Goal: Task Accomplishment & Management: Use online tool/utility

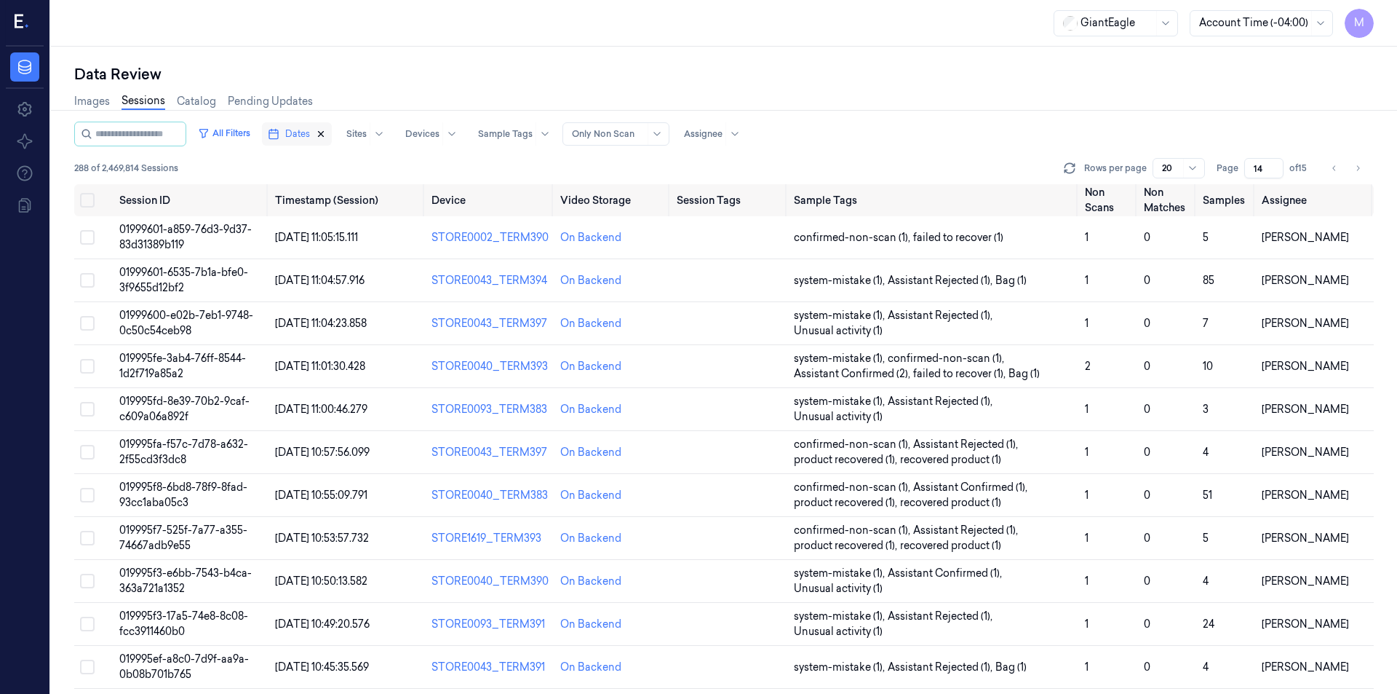
click at [326, 134] on icon "button" at bounding box center [321, 134] width 10 height 10
type input "1"
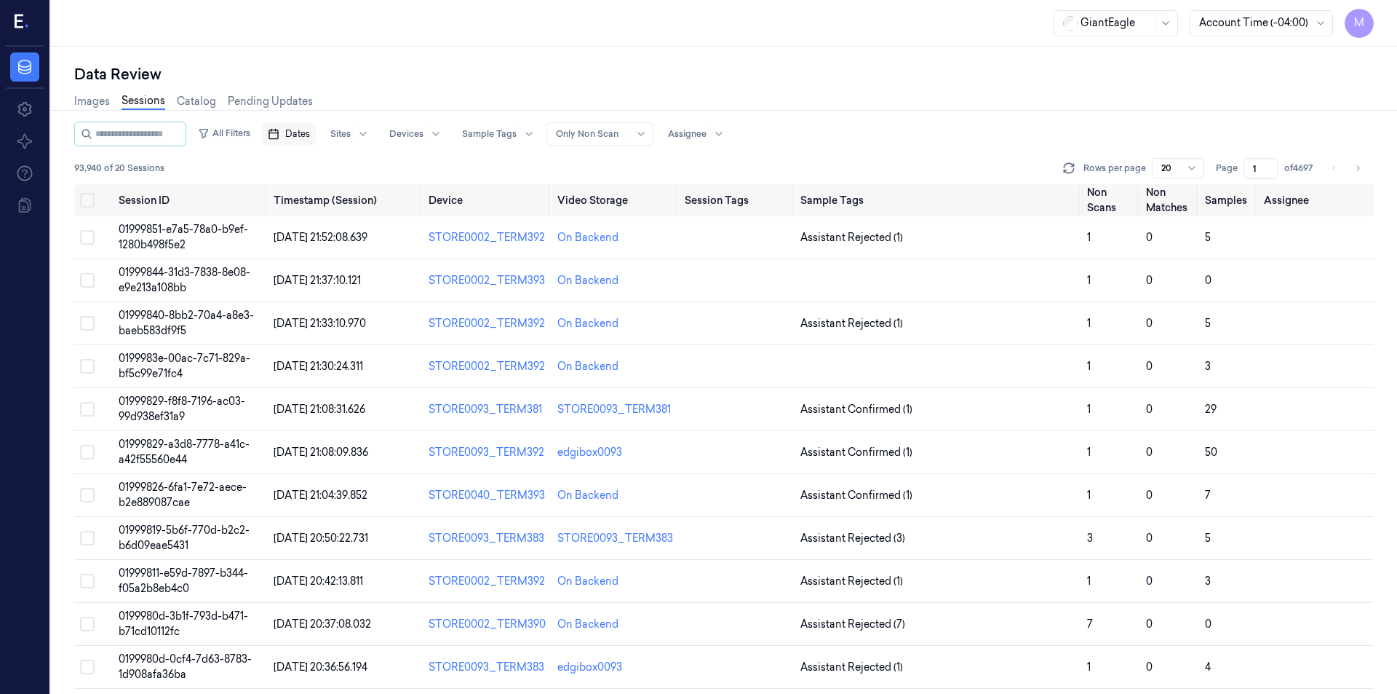
click at [310, 138] on span "Dates" at bounding box center [297, 133] width 25 height 13
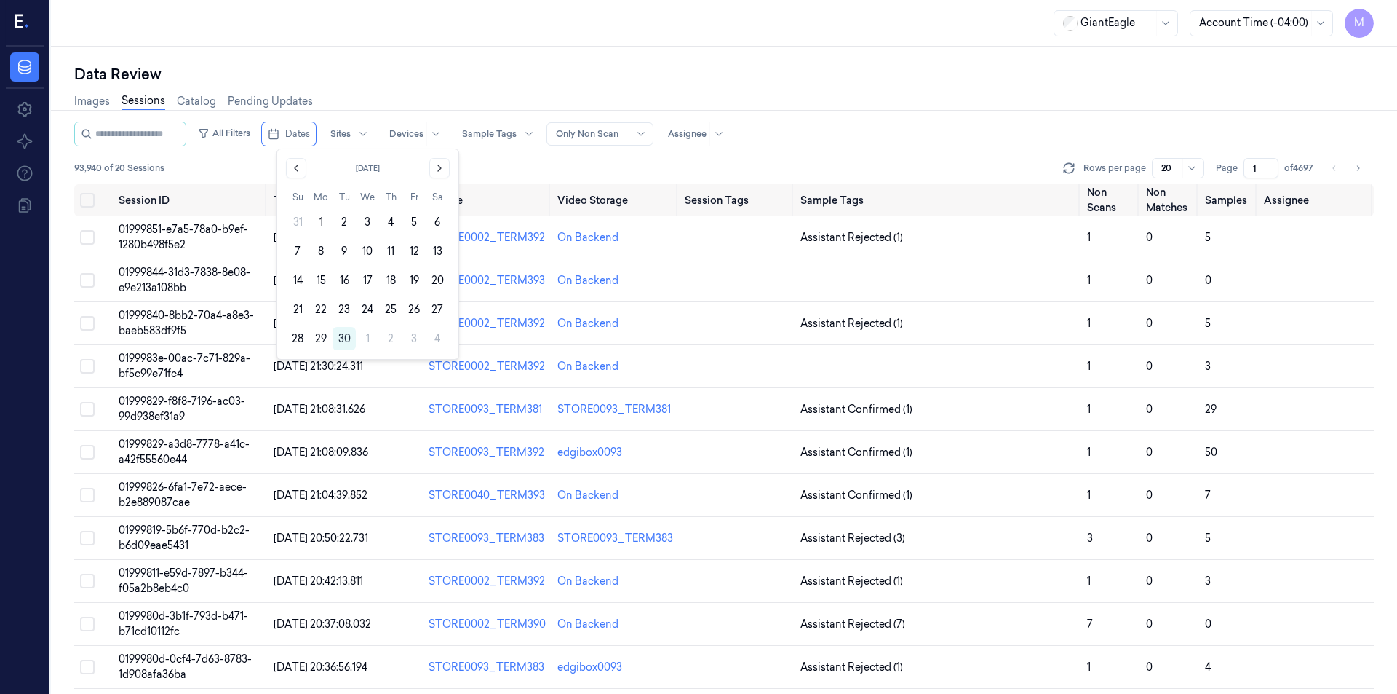
drag, startPoint x: 316, startPoint y: 342, endPoint x: 380, endPoint y: 68, distance: 281.7
click at [317, 343] on button "29" at bounding box center [320, 338] width 23 height 23
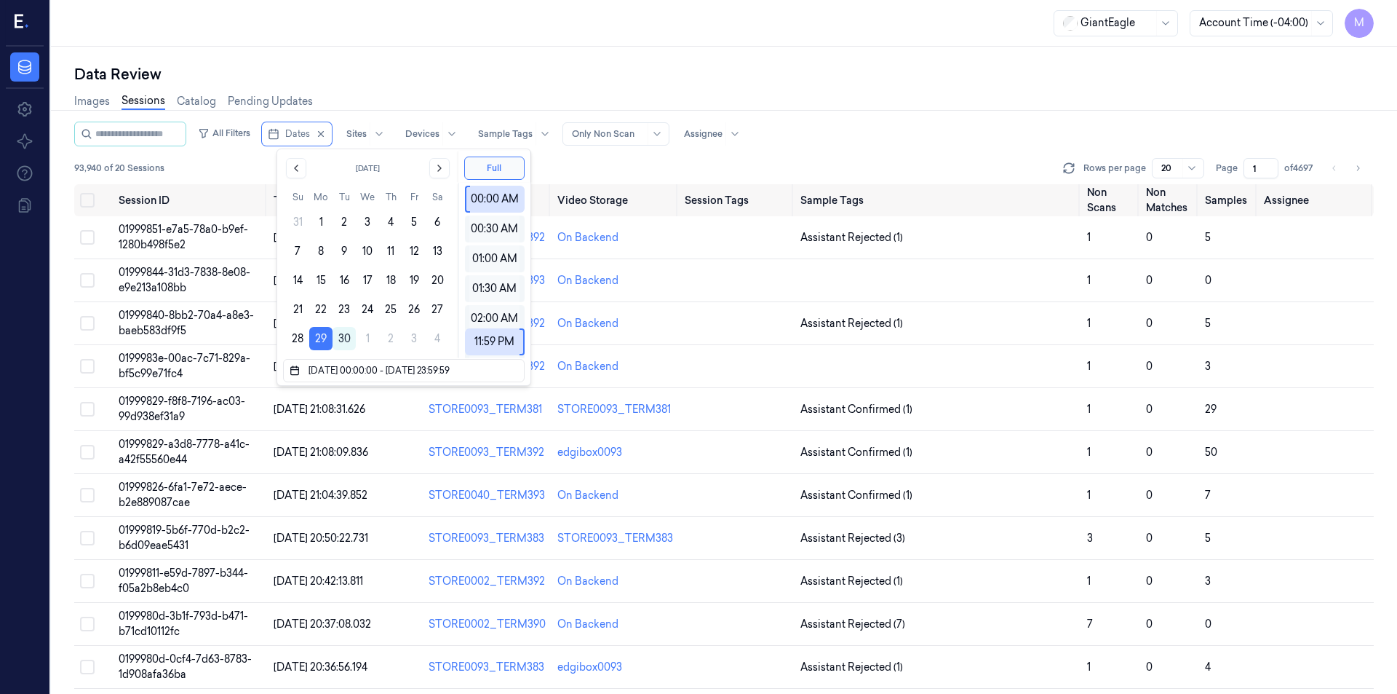
click at [386, 57] on div "Data Review Images Sessions Catalog Pending Updates All Filters Dates Sites Dev…" at bounding box center [724, 370] width 1346 height 647
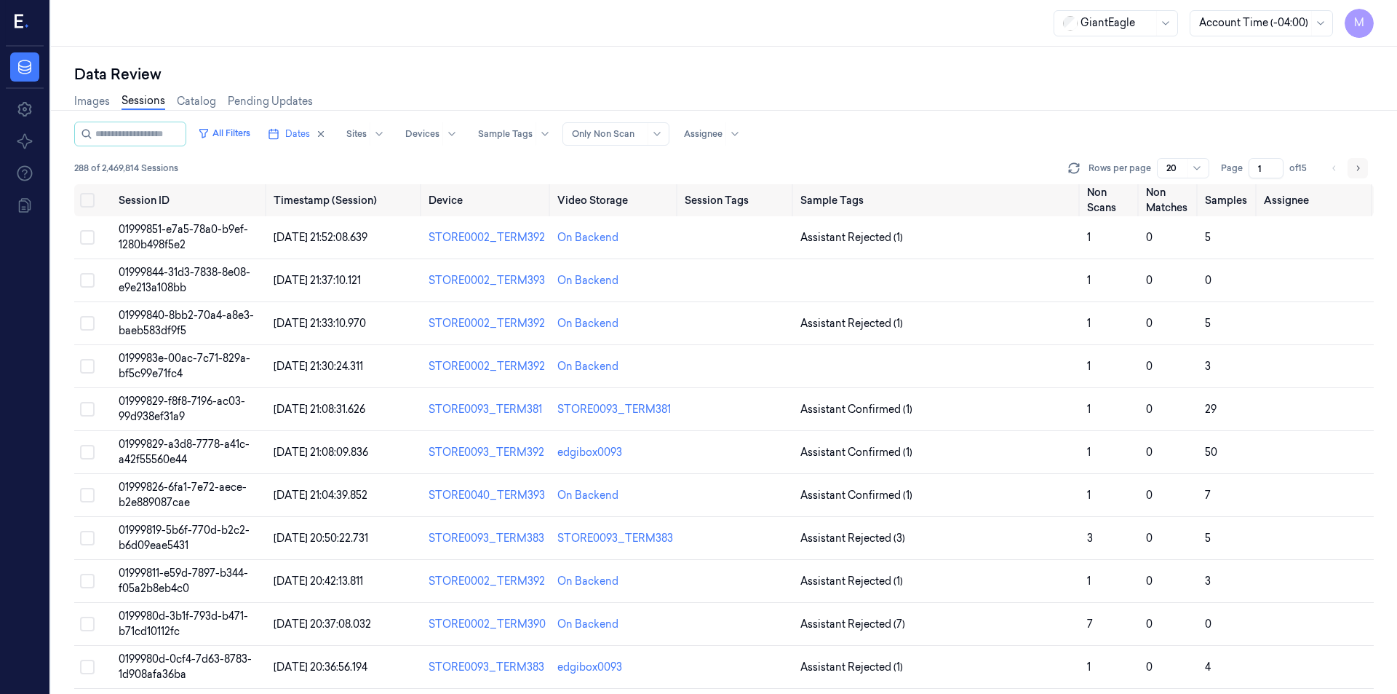
click at [1356, 168] on icon "Go to next page" at bounding box center [1358, 168] width 9 height 12
type input "2"
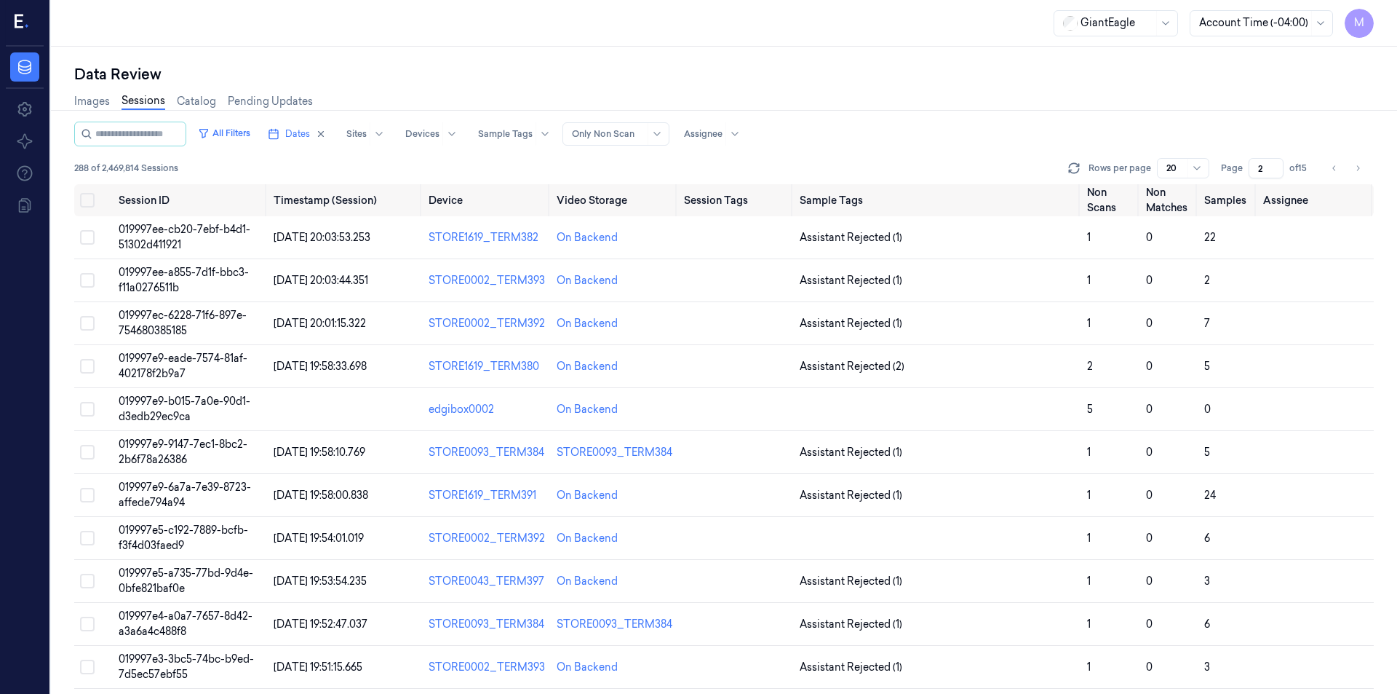
click at [1025, 59] on div "Data Review Images Sessions Catalog Pending Updates All Filters Dates Sites Dev…" at bounding box center [724, 370] width 1346 height 647
